Goal: Browse casually

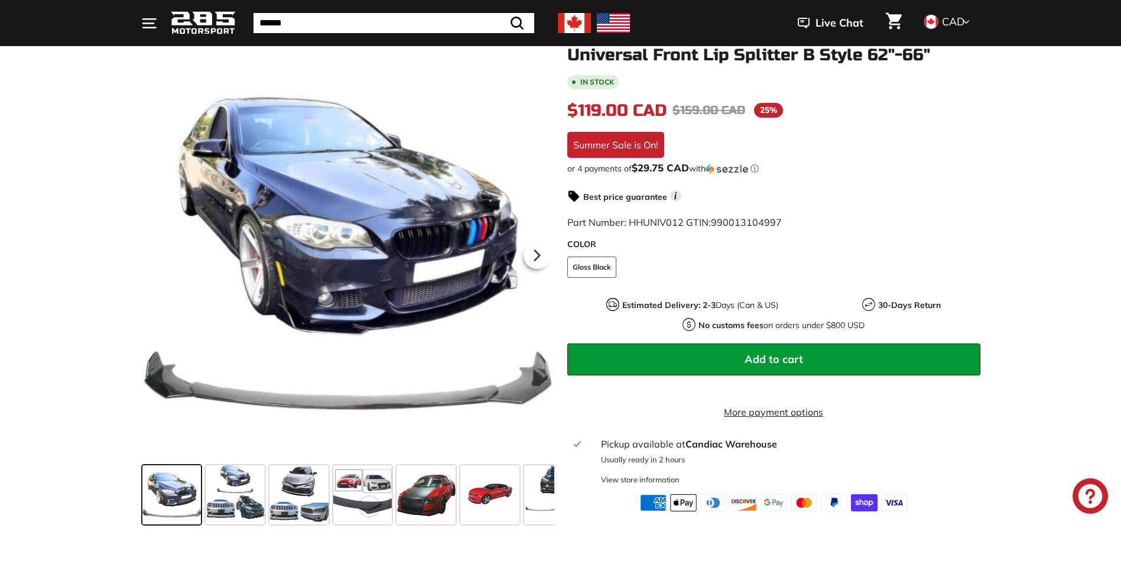
scroll to position [177, 0]
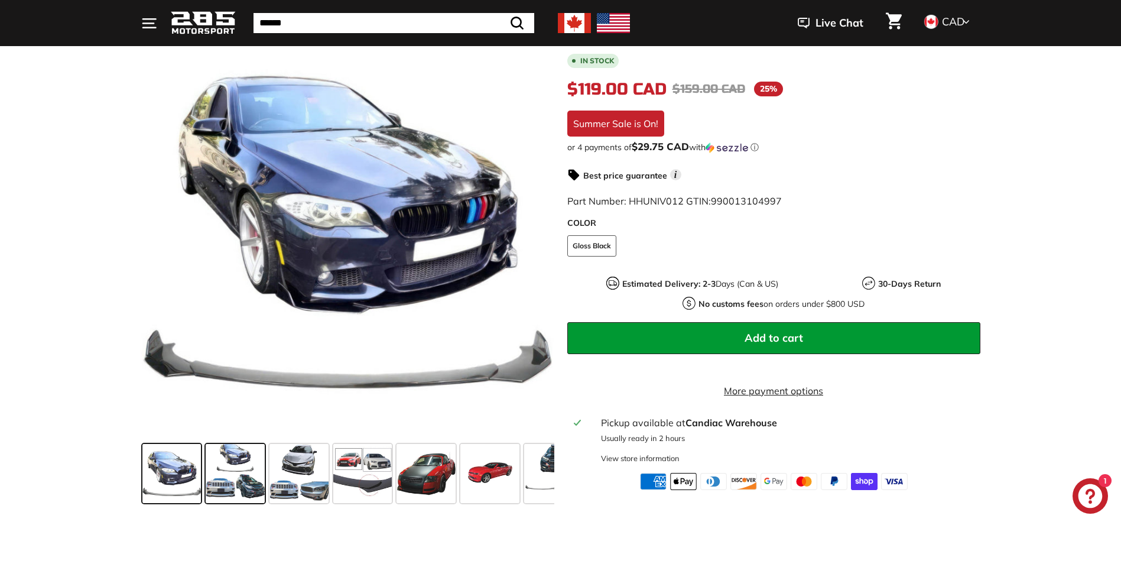
click at [222, 484] on span at bounding box center [235, 473] width 59 height 59
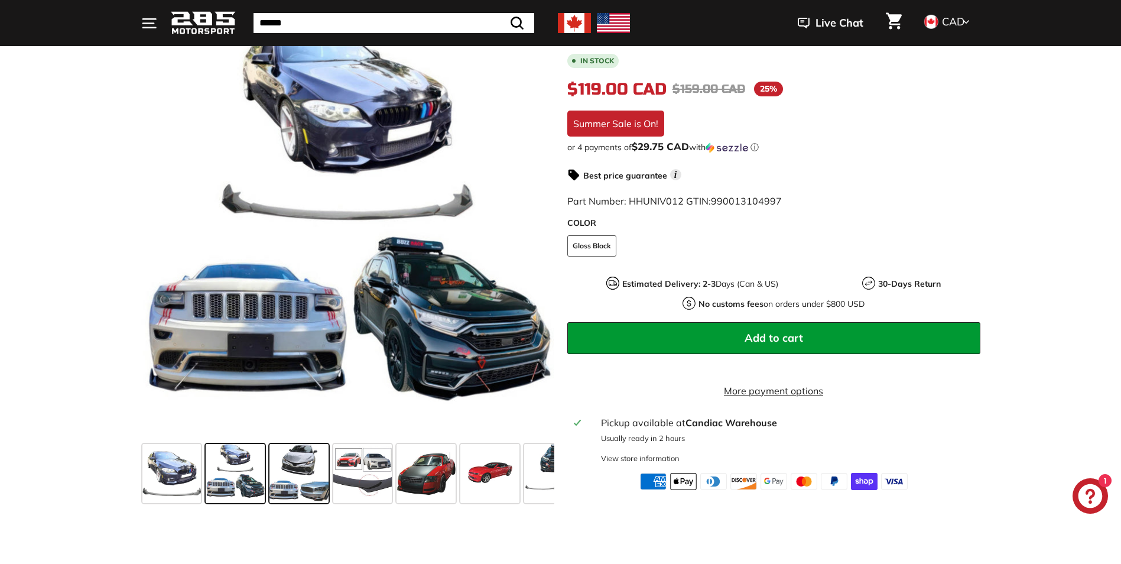
click at [303, 470] on span at bounding box center [298, 473] width 59 height 59
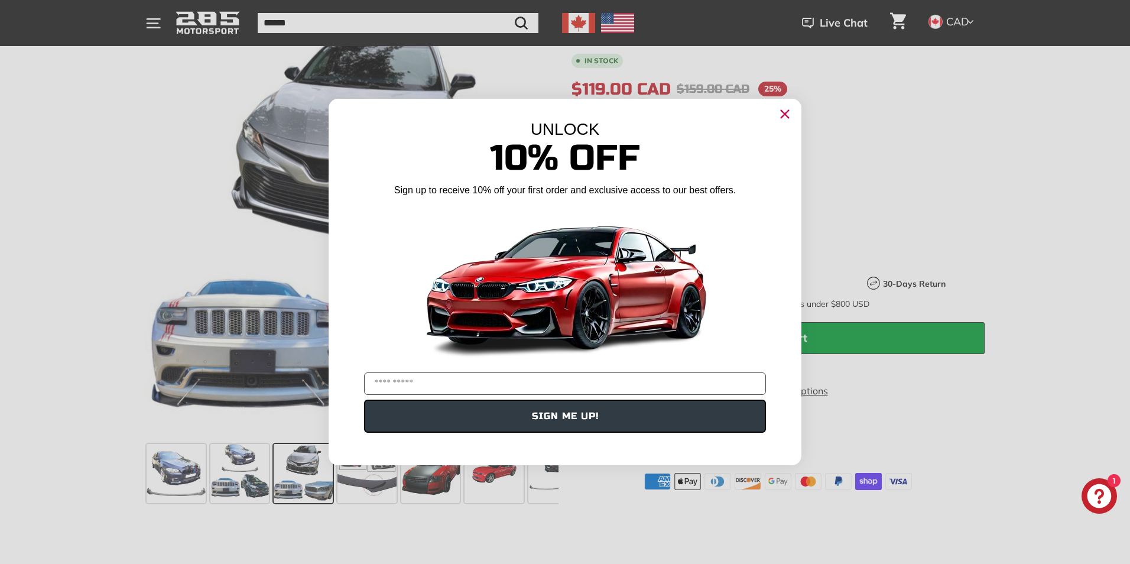
click at [786, 121] on circle "Close dialog" at bounding box center [785, 114] width 18 height 18
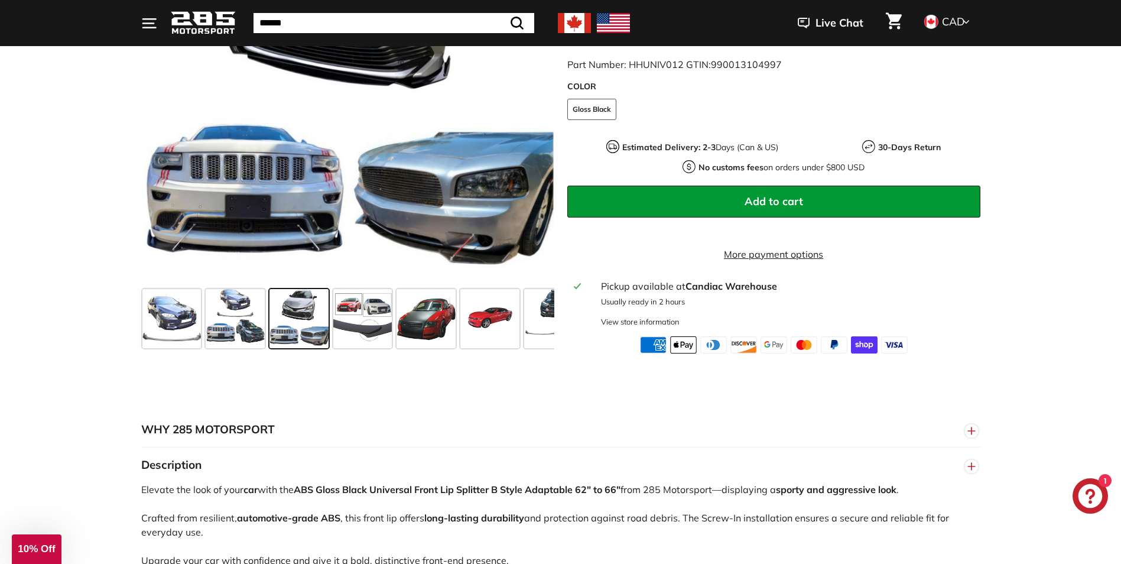
scroll to position [355, 0]
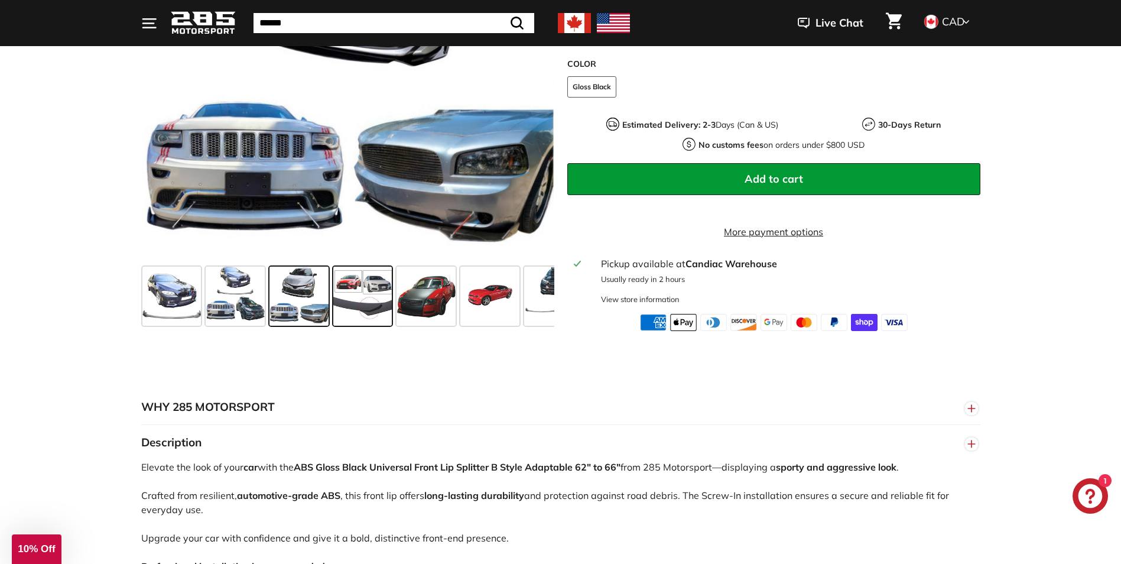
click at [376, 308] on span at bounding box center [362, 296] width 59 height 59
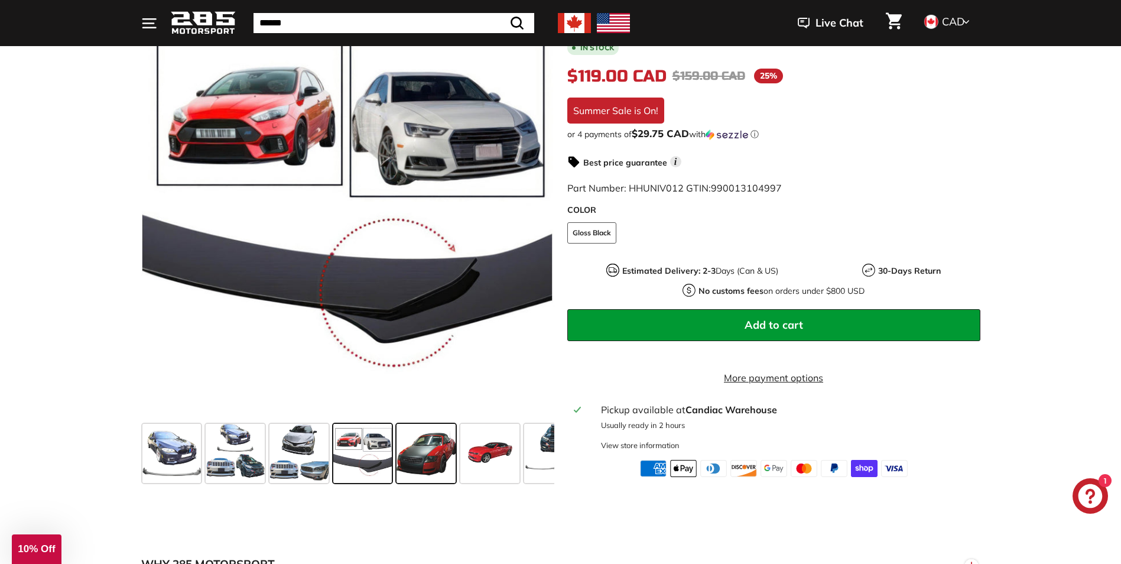
scroll to position [177, 0]
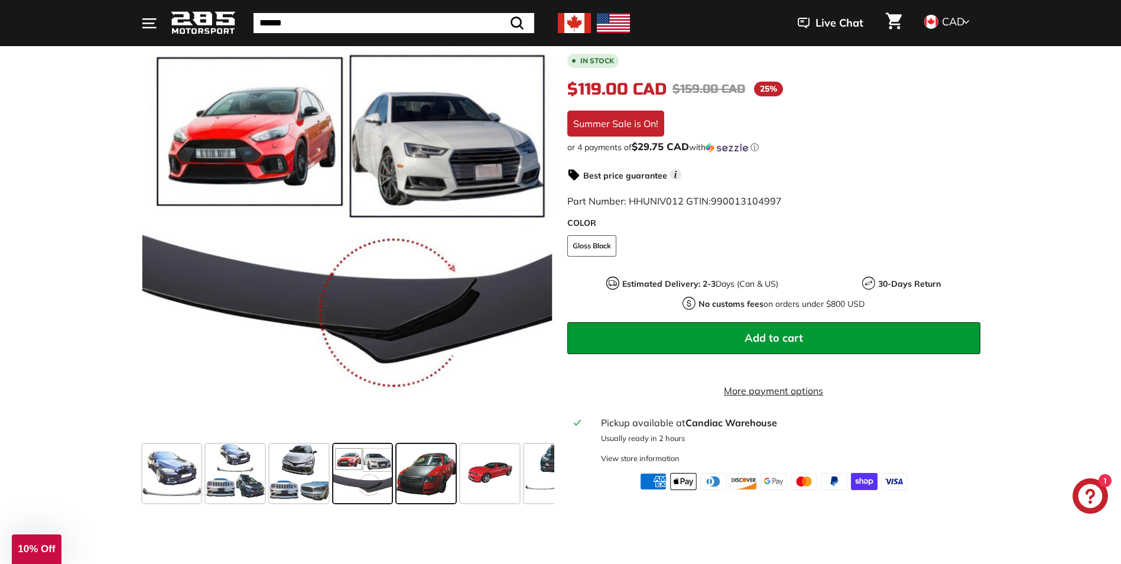
click at [435, 489] on span at bounding box center [426, 473] width 59 height 59
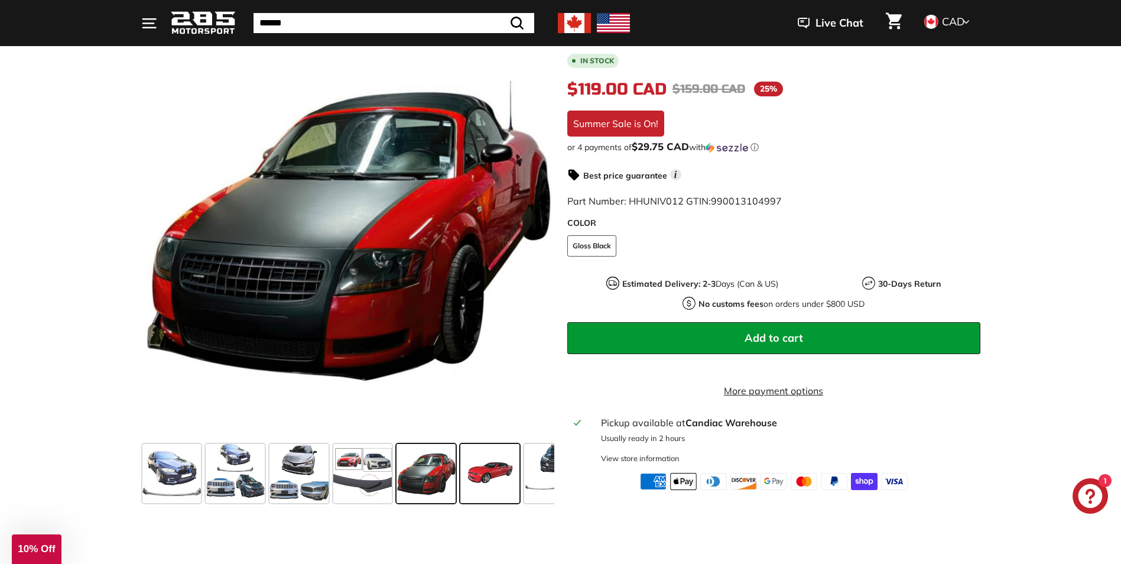
click at [478, 472] on span at bounding box center [489, 473] width 59 height 59
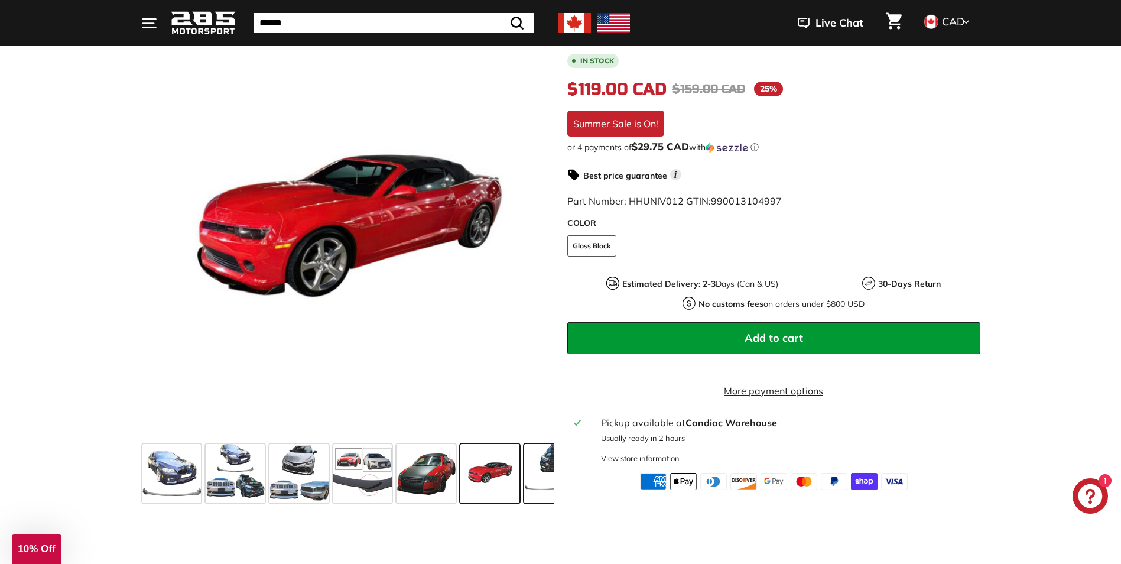
click at [531, 461] on span at bounding box center [553, 473] width 59 height 59
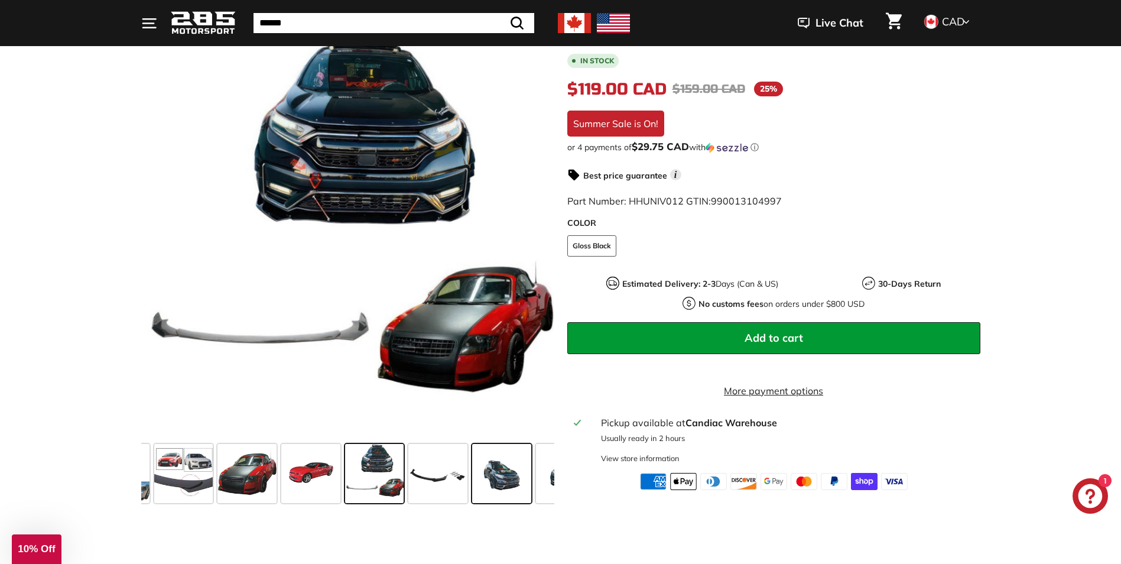
scroll to position [0, 206]
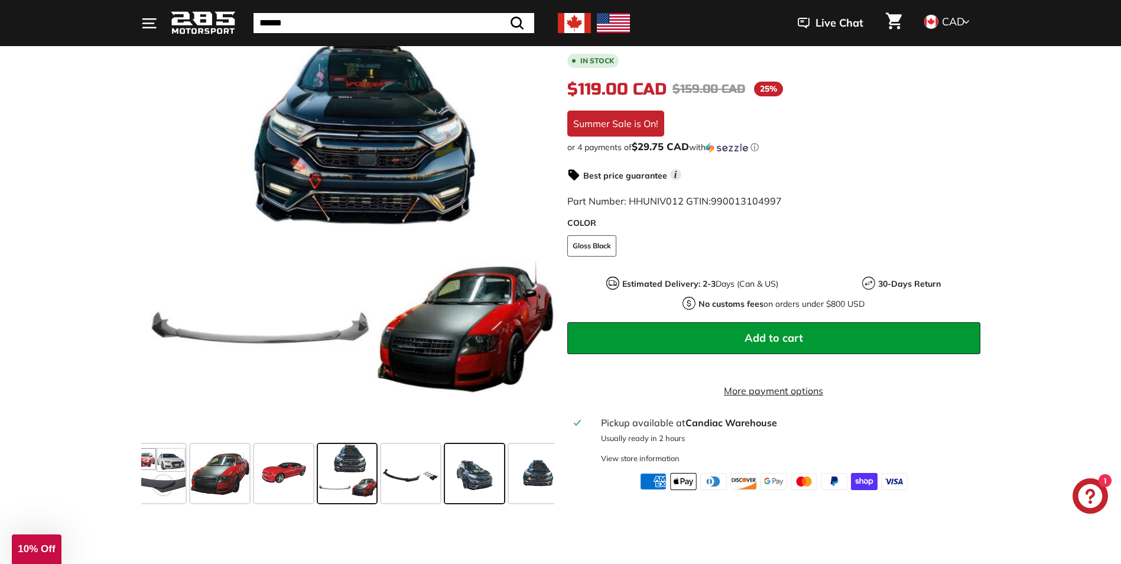
click at [488, 462] on span at bounding box center [474, 473] width 59 height 59
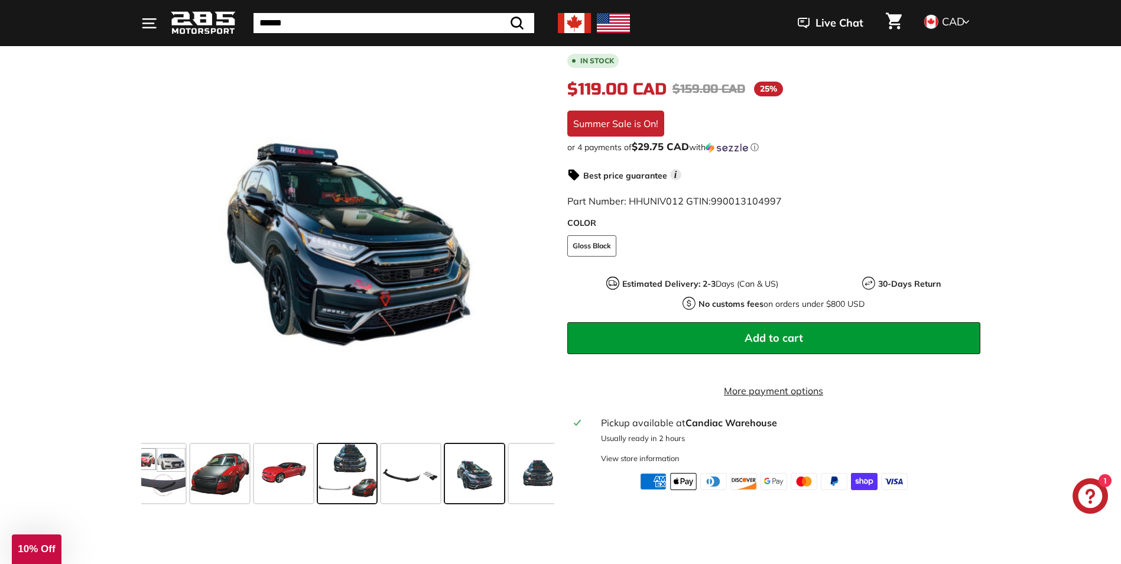
click at [362, 480] on span at bounding box center [347, 473] width 59 height 59
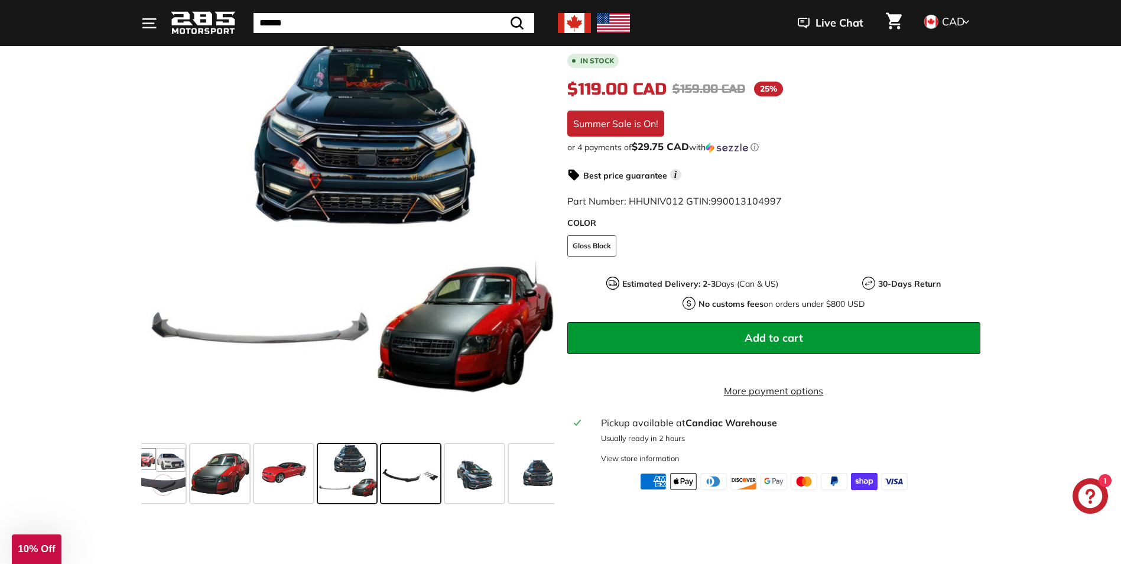
click at [436, 483] on span at bounding box center [410, 473] width 59 height 59
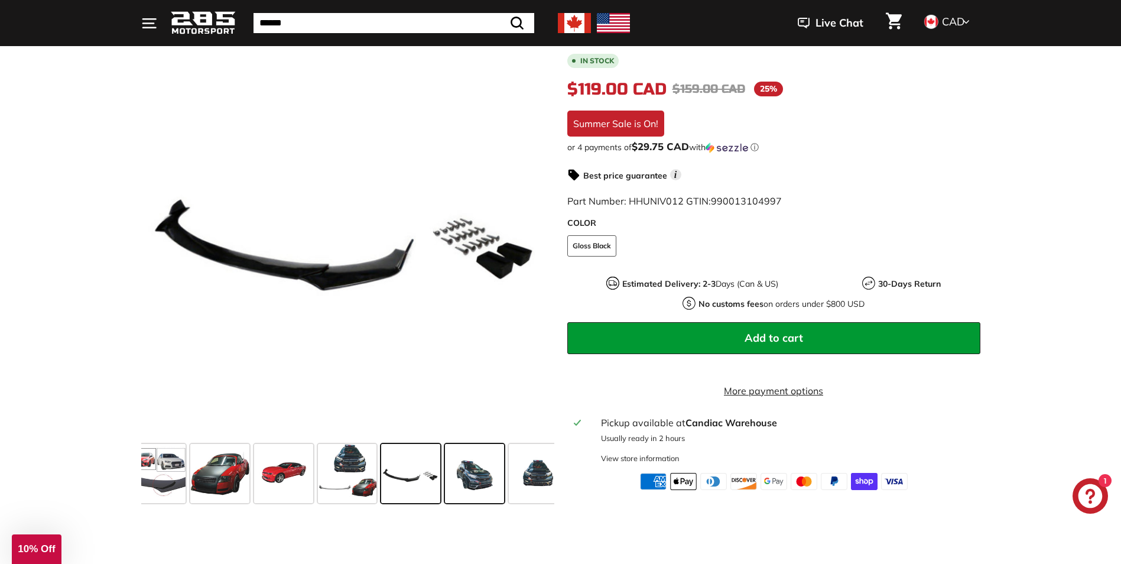
click at [471, 479] on span at bounding box center [474, 473] width 59 height 59
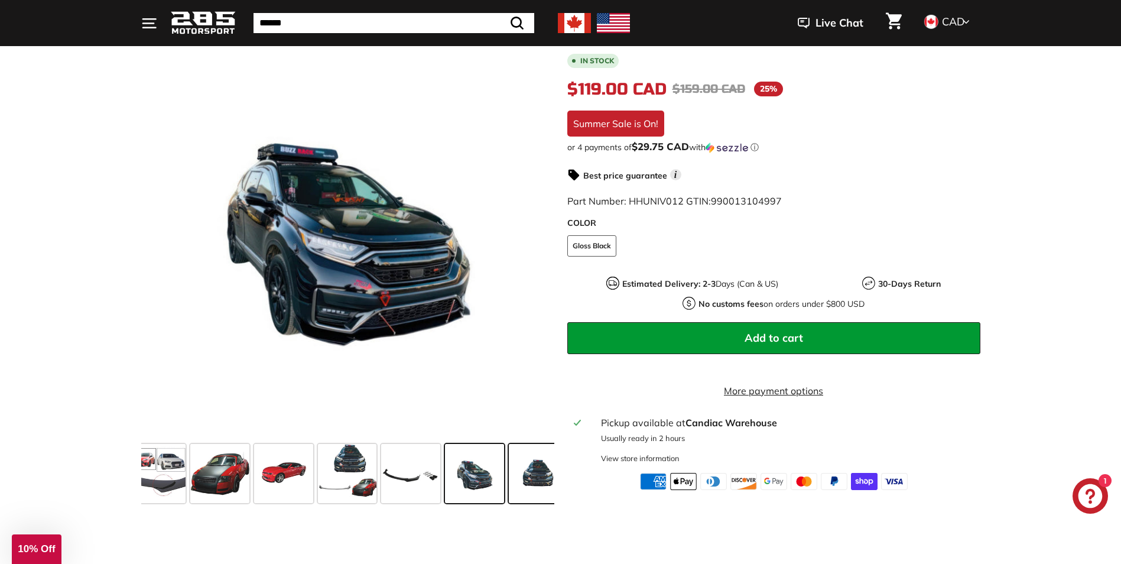
click at [521, 480] on span at bounding box center [538, 473] width 59 height 59
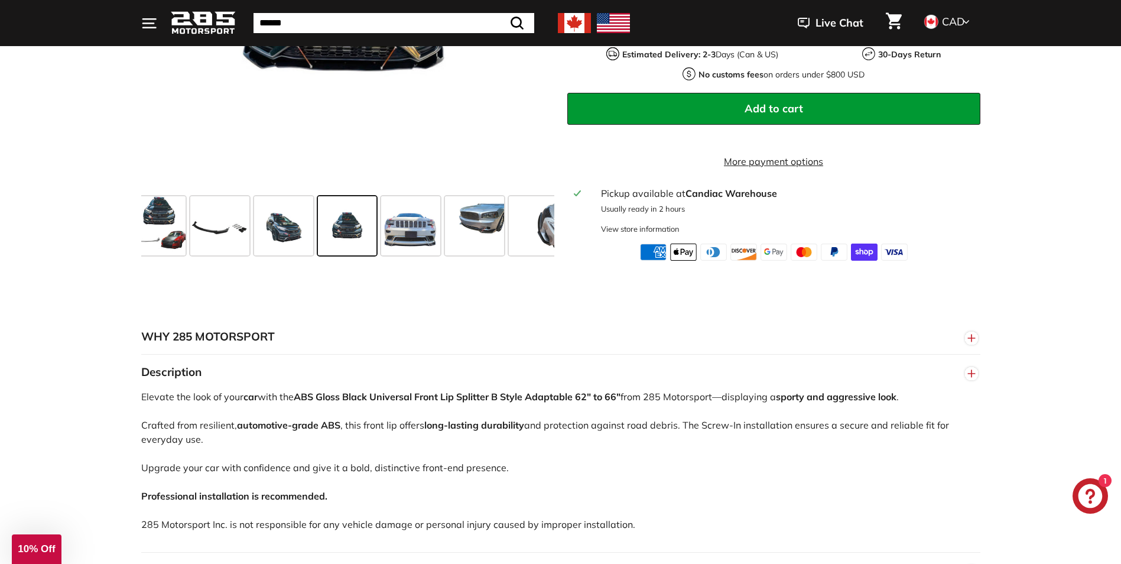
scroll to position [473, 0]
